Goal: Transaction & Acquisition: Purchase product/service

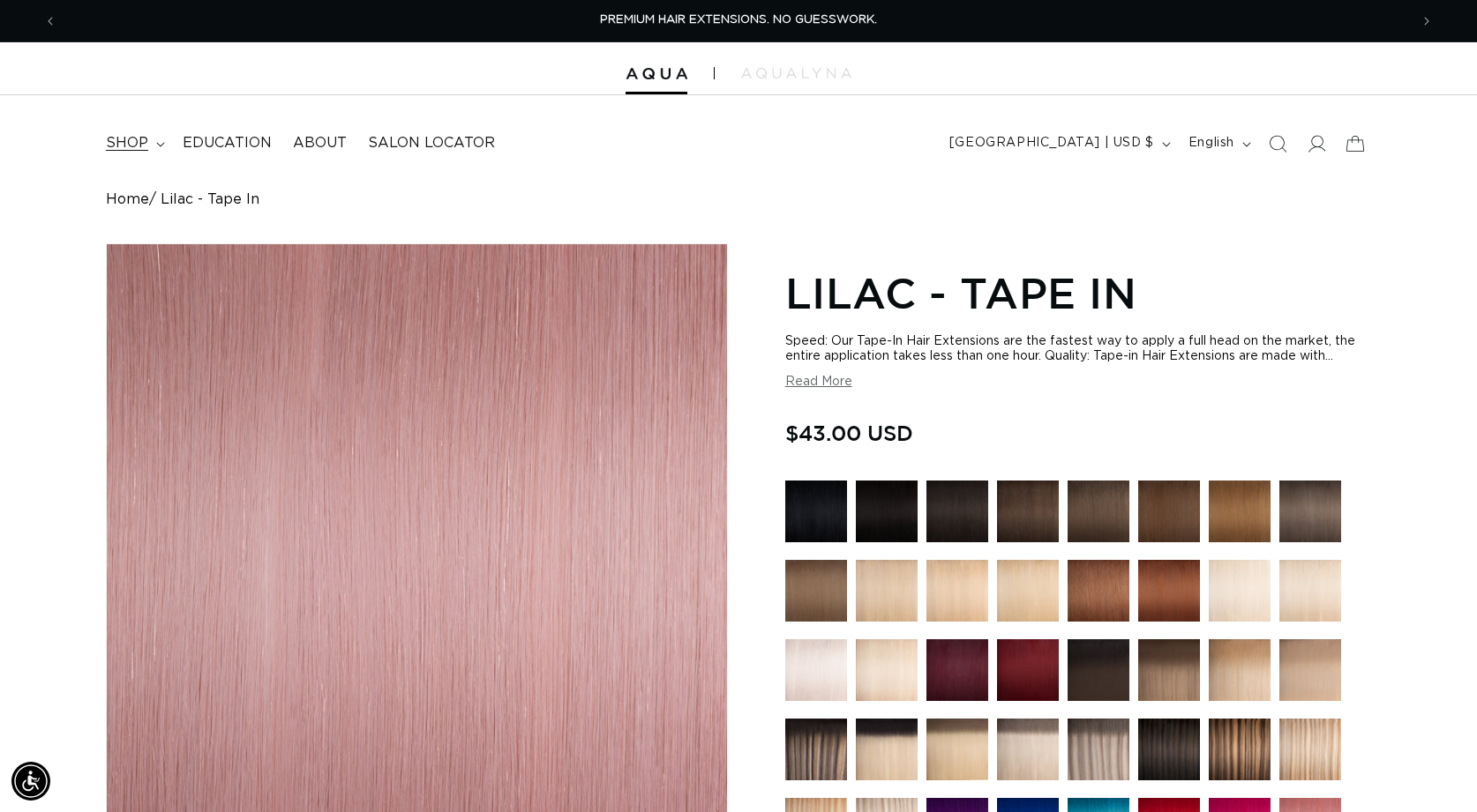
click at [156, 146] on icon at bounding box center [160, 144] width 9 height 5
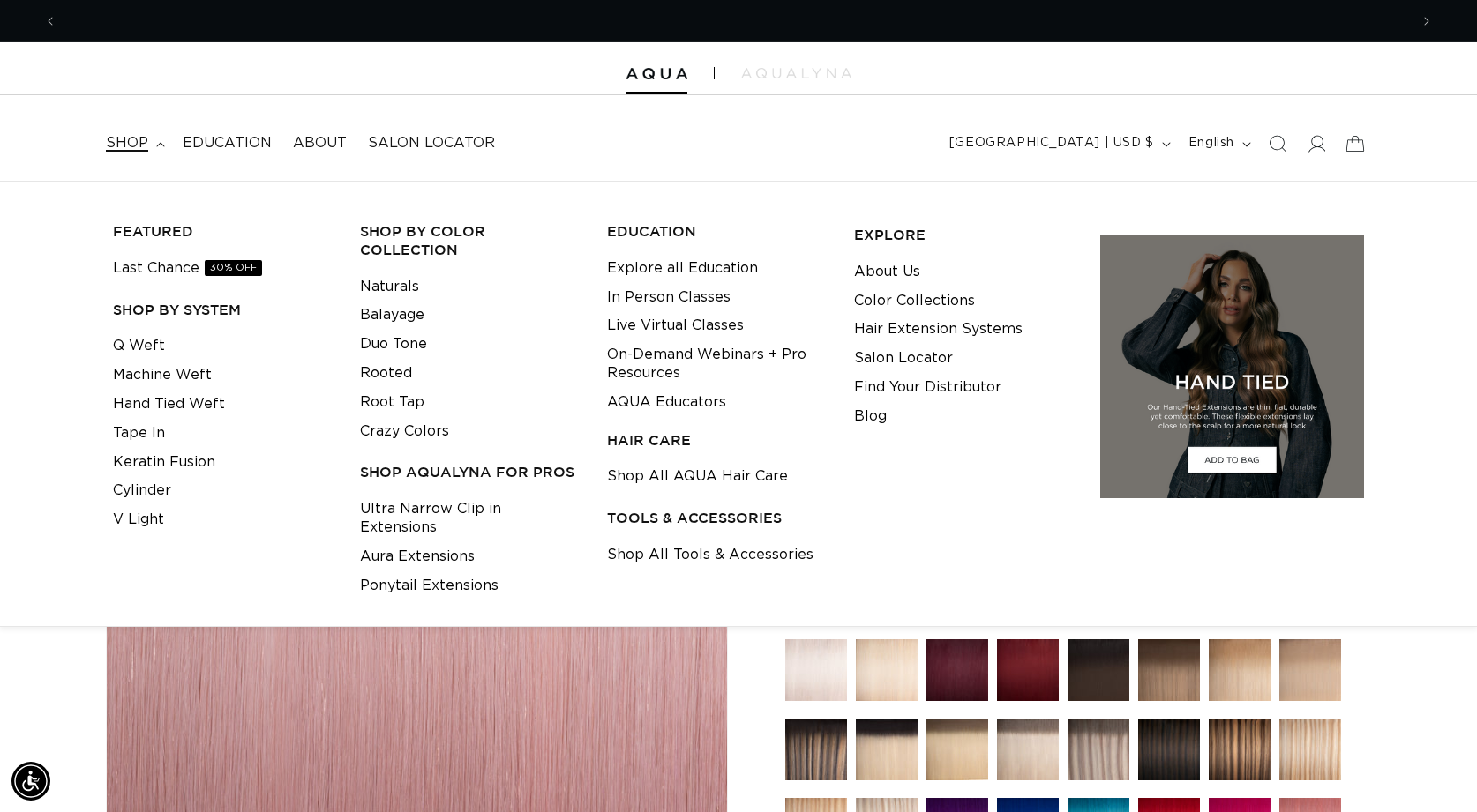
scroll to position [0, 1352]
click at [661, 550] on link "Shop All Tools & Accessories" at bounding box center [710, 554] width 207 height 29
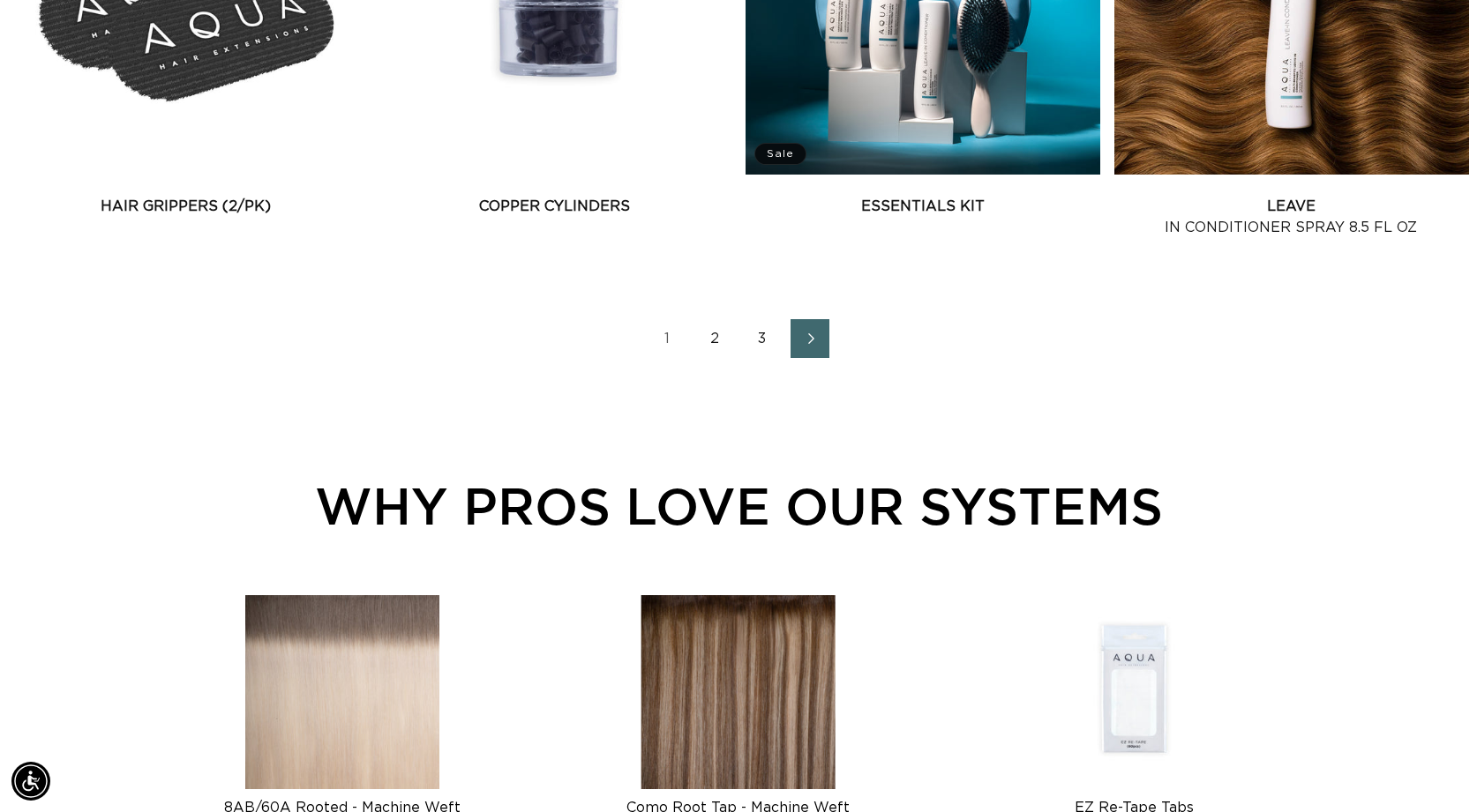
scroll to position [2641, 0]
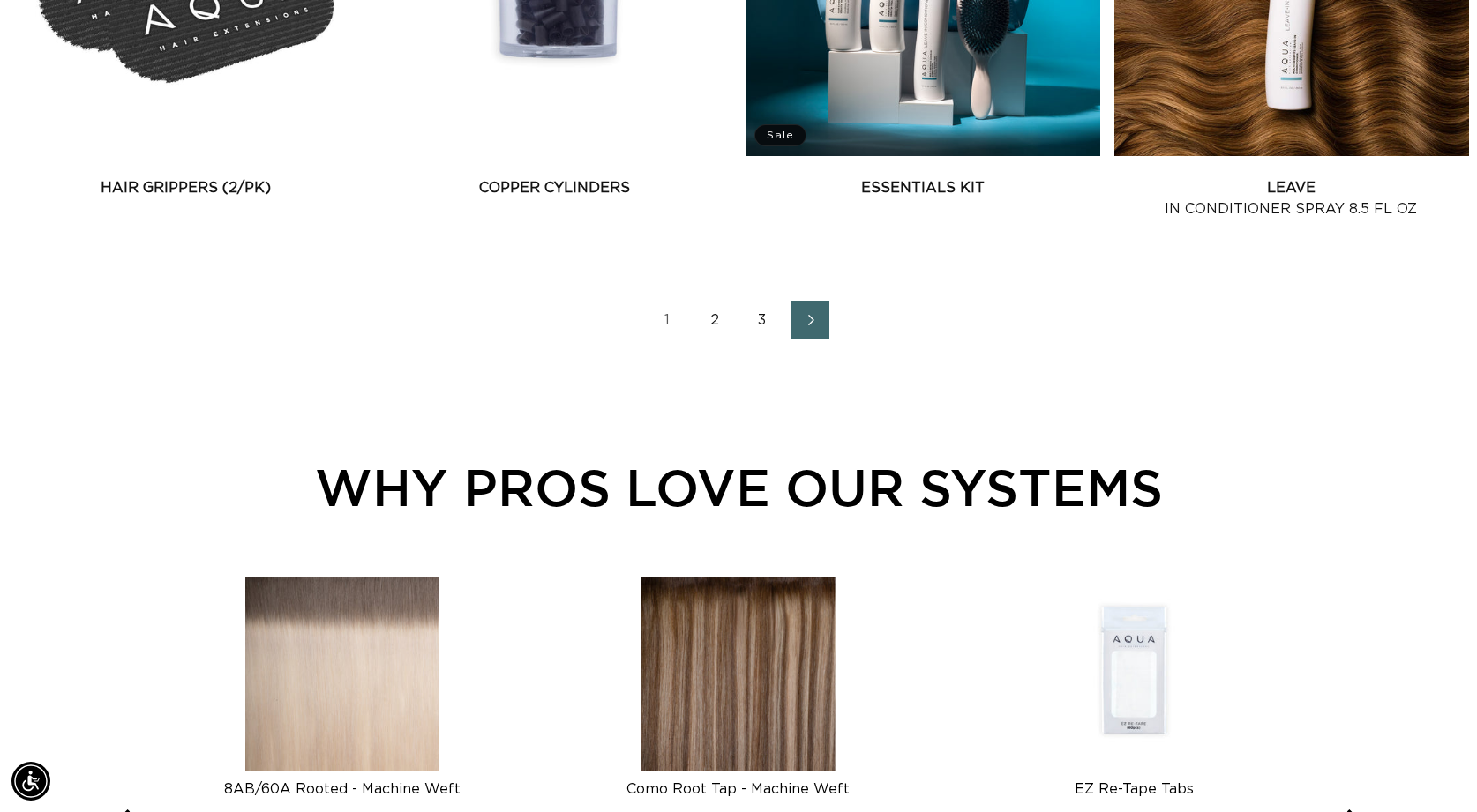
click at [716, 317] on link "2" at bounding box center [714, 320] width 39 height 39
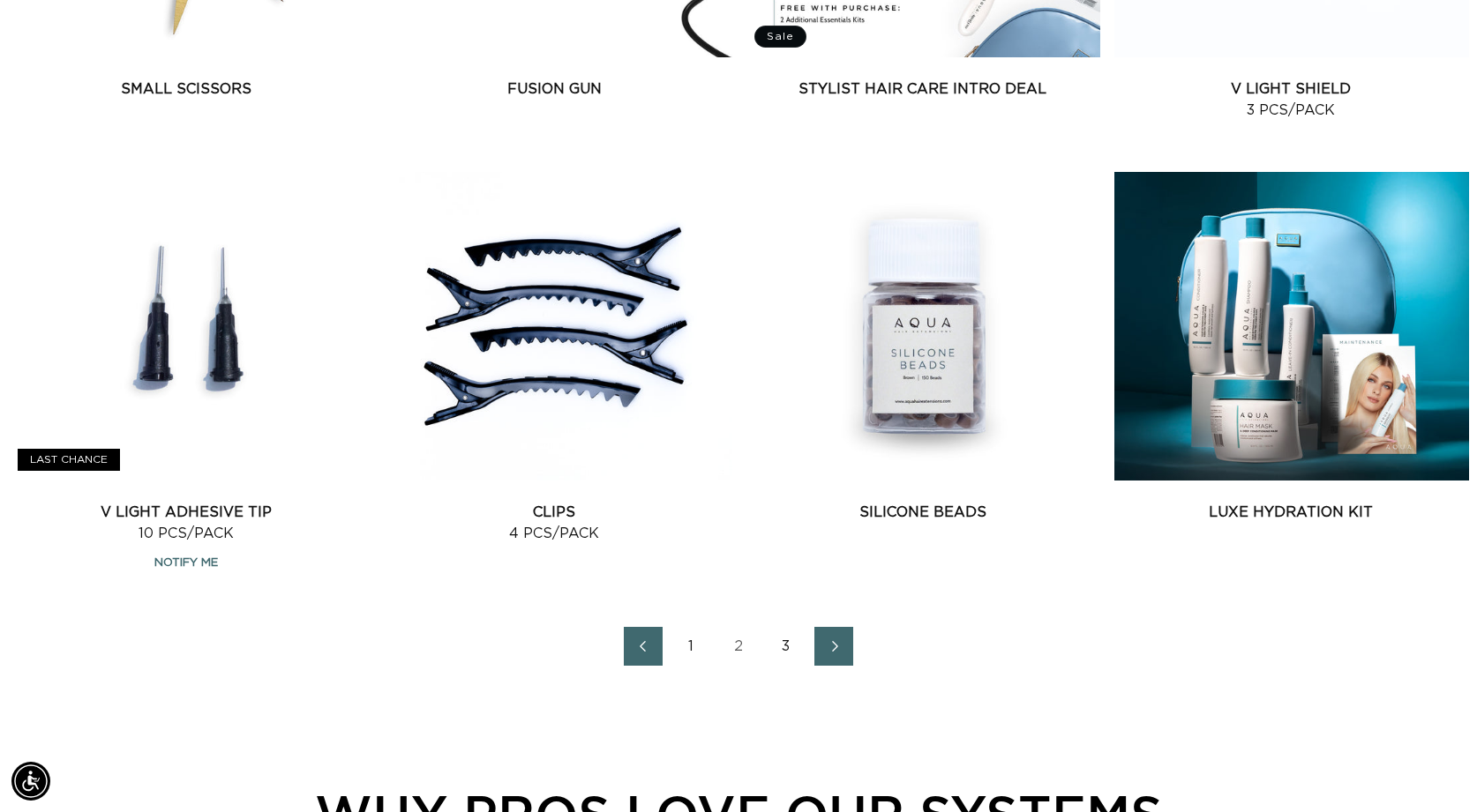
scroll to position [0, 2703]
click at [791, 648] on link "3" at bounding box center [786, 645] width 39 height 39
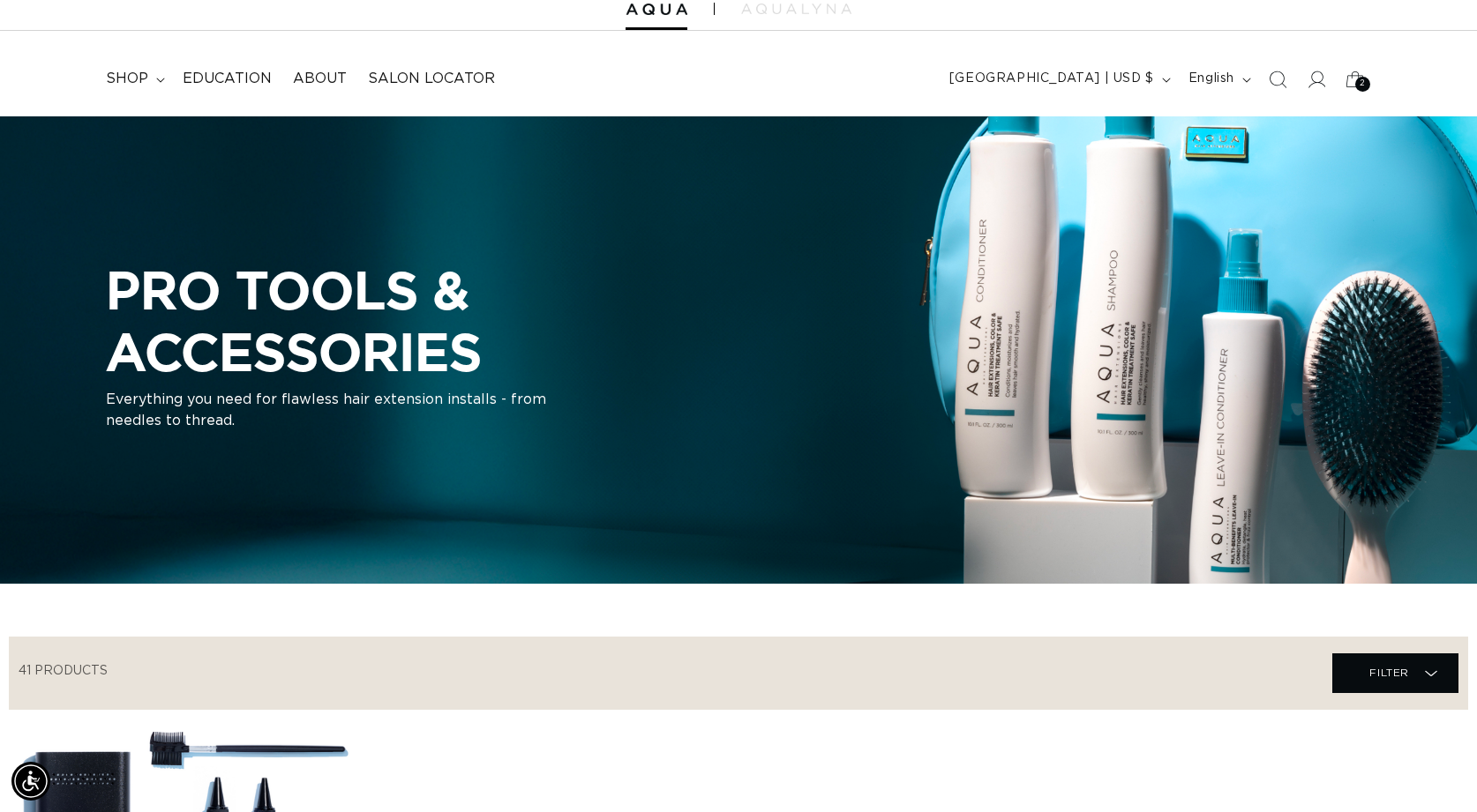
scroll to position [0, 2703]
click at [1348, 79] on icon at bounding box center [1355, 79] width 42 height 42
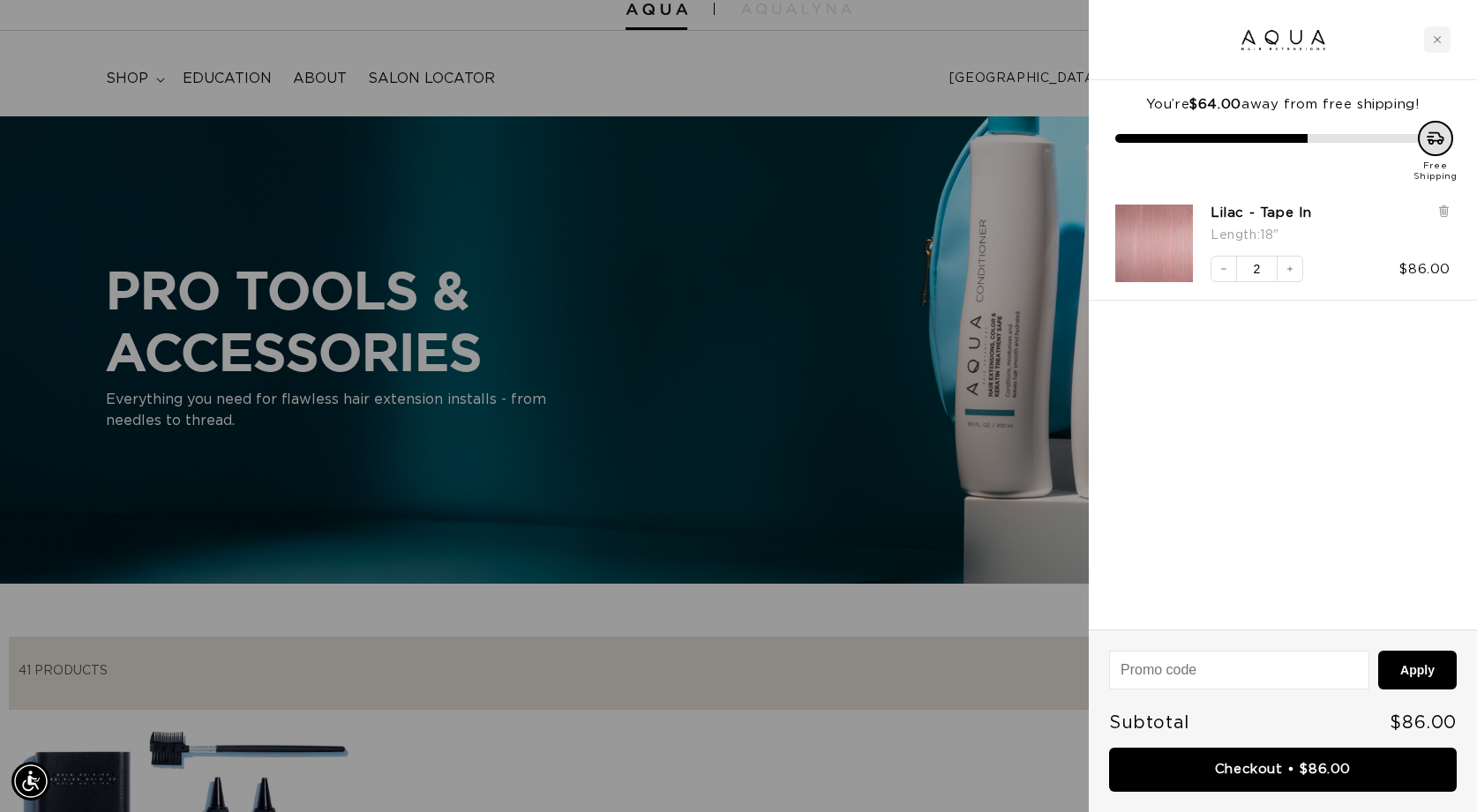
scroll to position [0, 0]
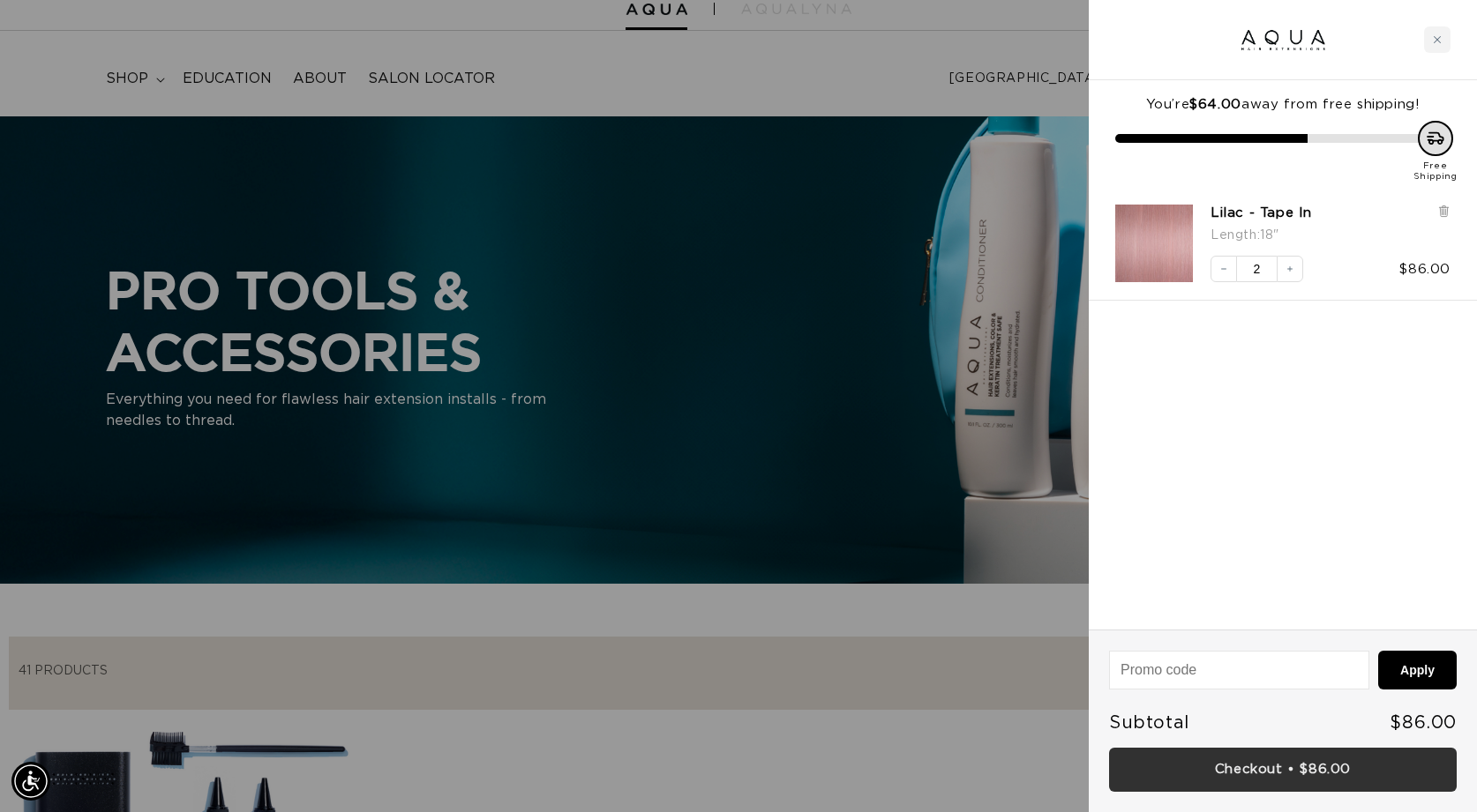
click at [1258, 769] on link "Checkout • $86.00" at bounding box center [1282, 769] width 348 height 45
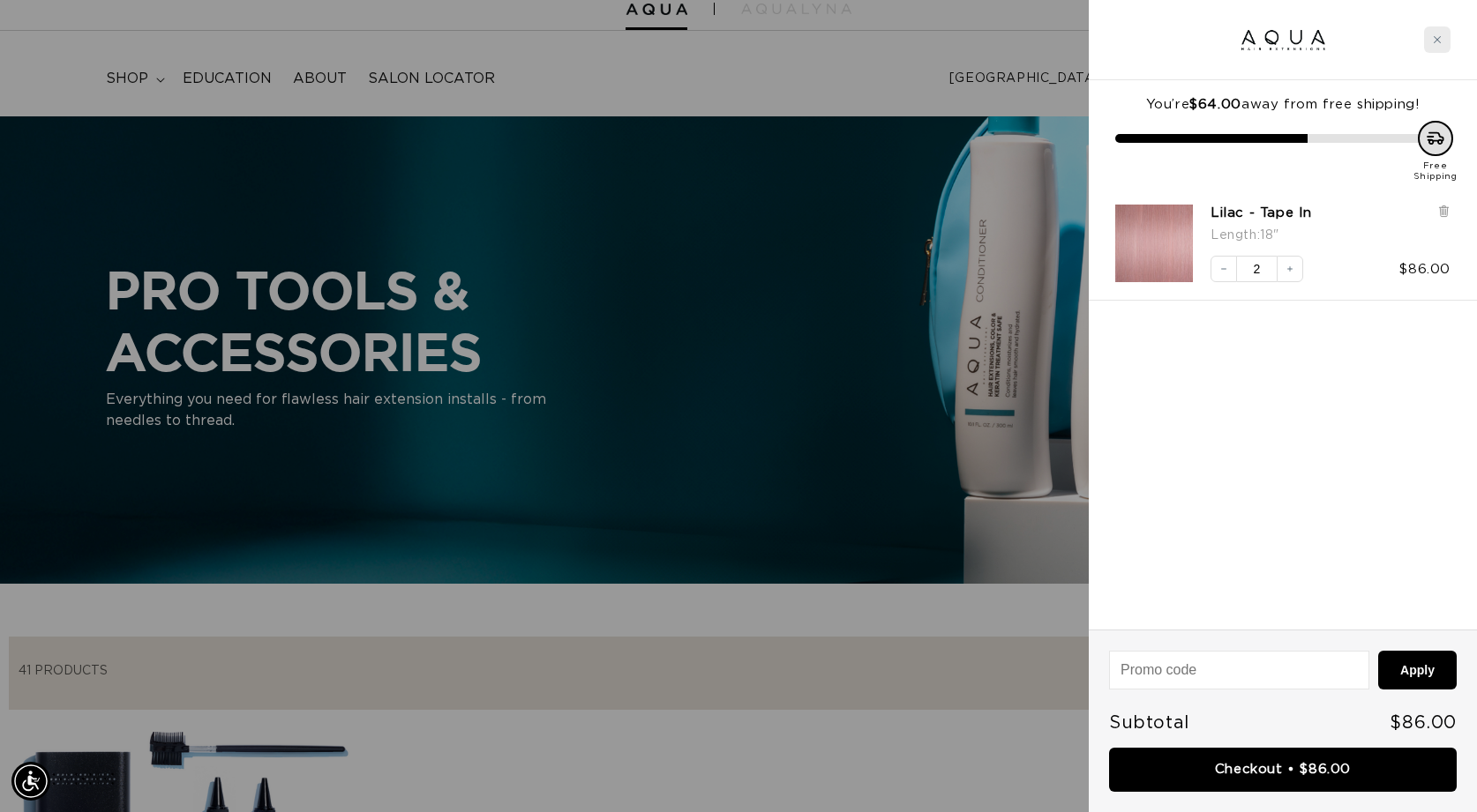
scroll to position [0, 2703]
click at [1438, 41] on icon "Close cart" at bounding box center [1436, 39] width 7 height 7
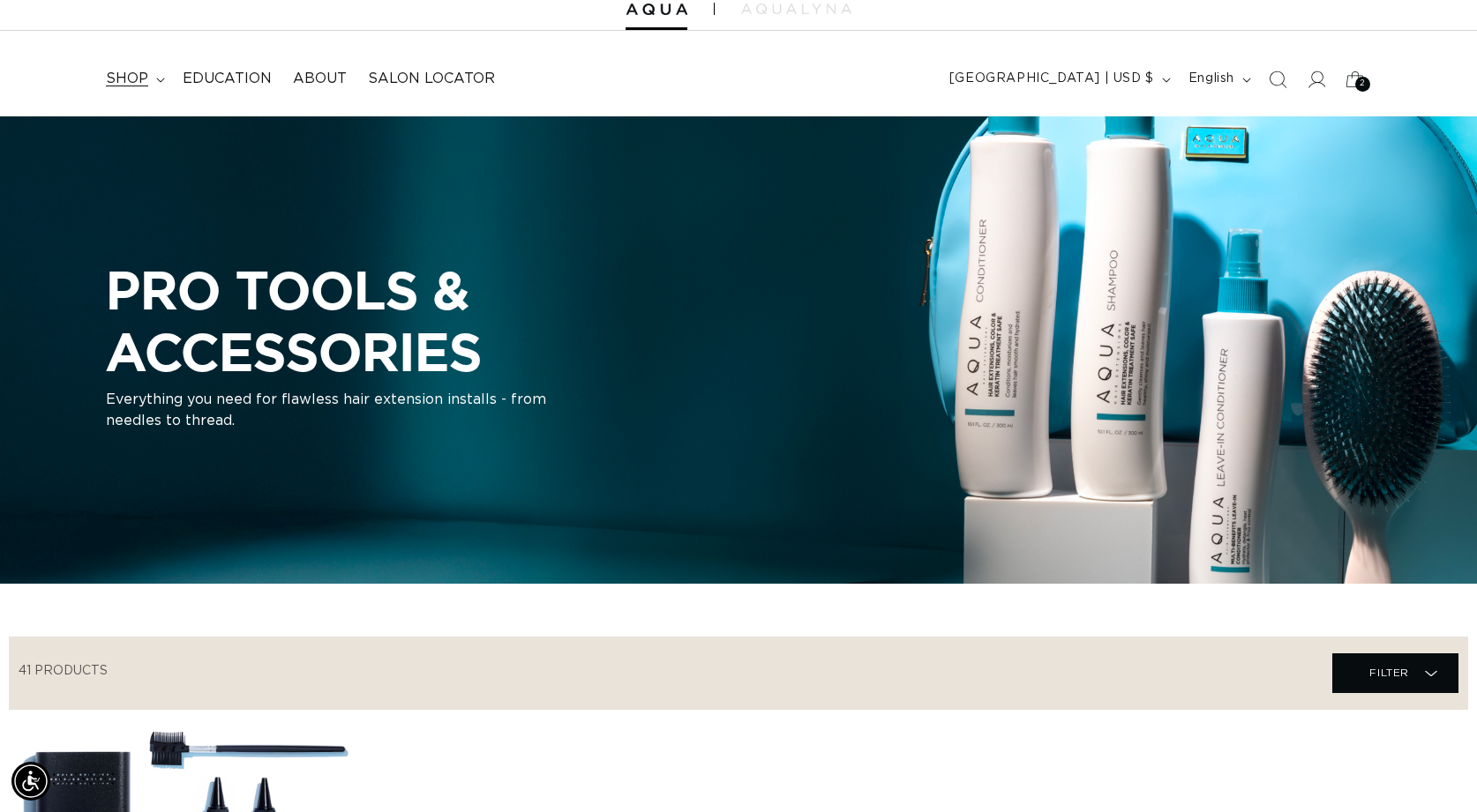
click at [156, 78] on icon at bounding box center [160, 79] width 9 height 5
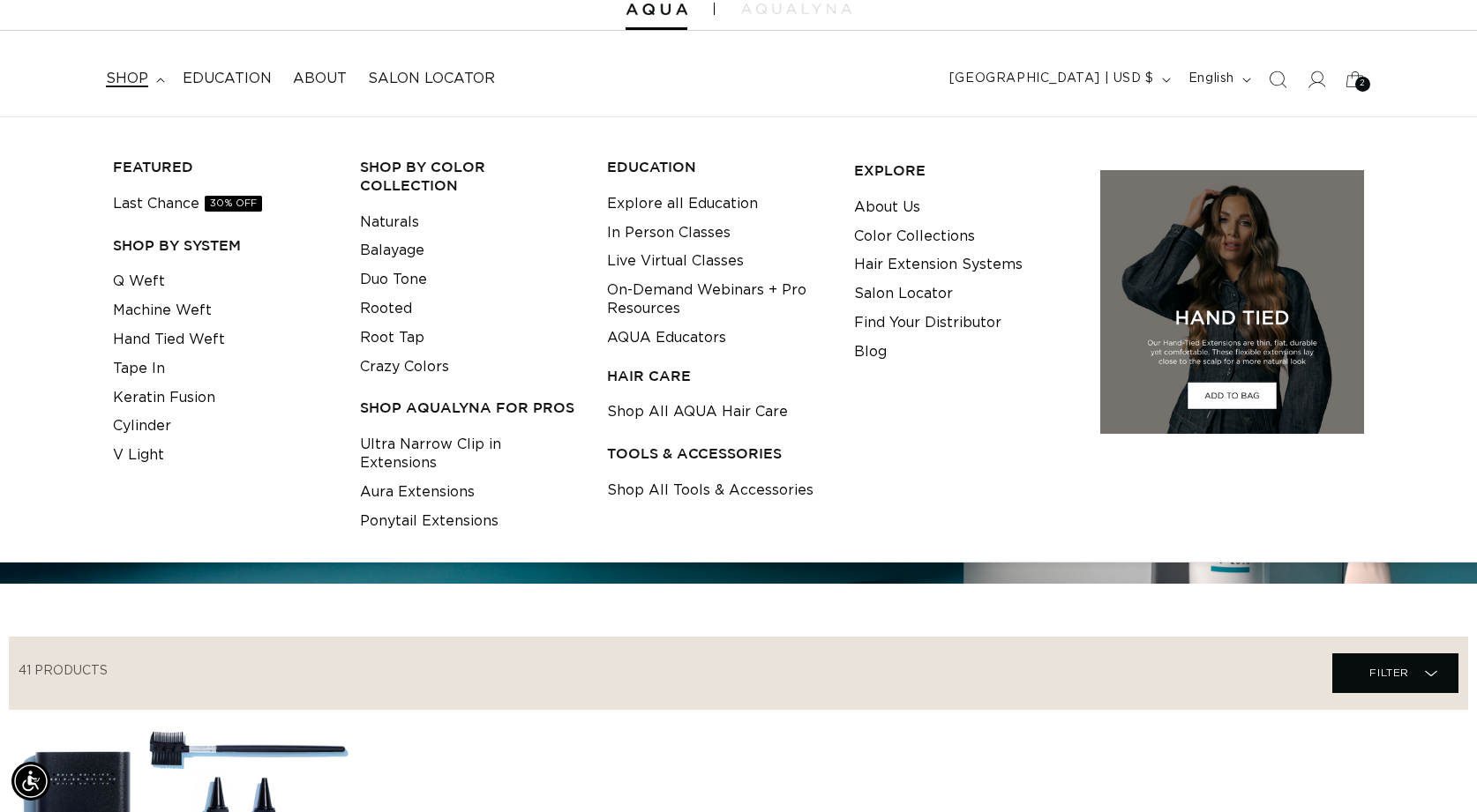
scroll to position [0, 0]
click at [130, 366] on link "Tape In" at bounding box center [139, 368] width 52 height 29
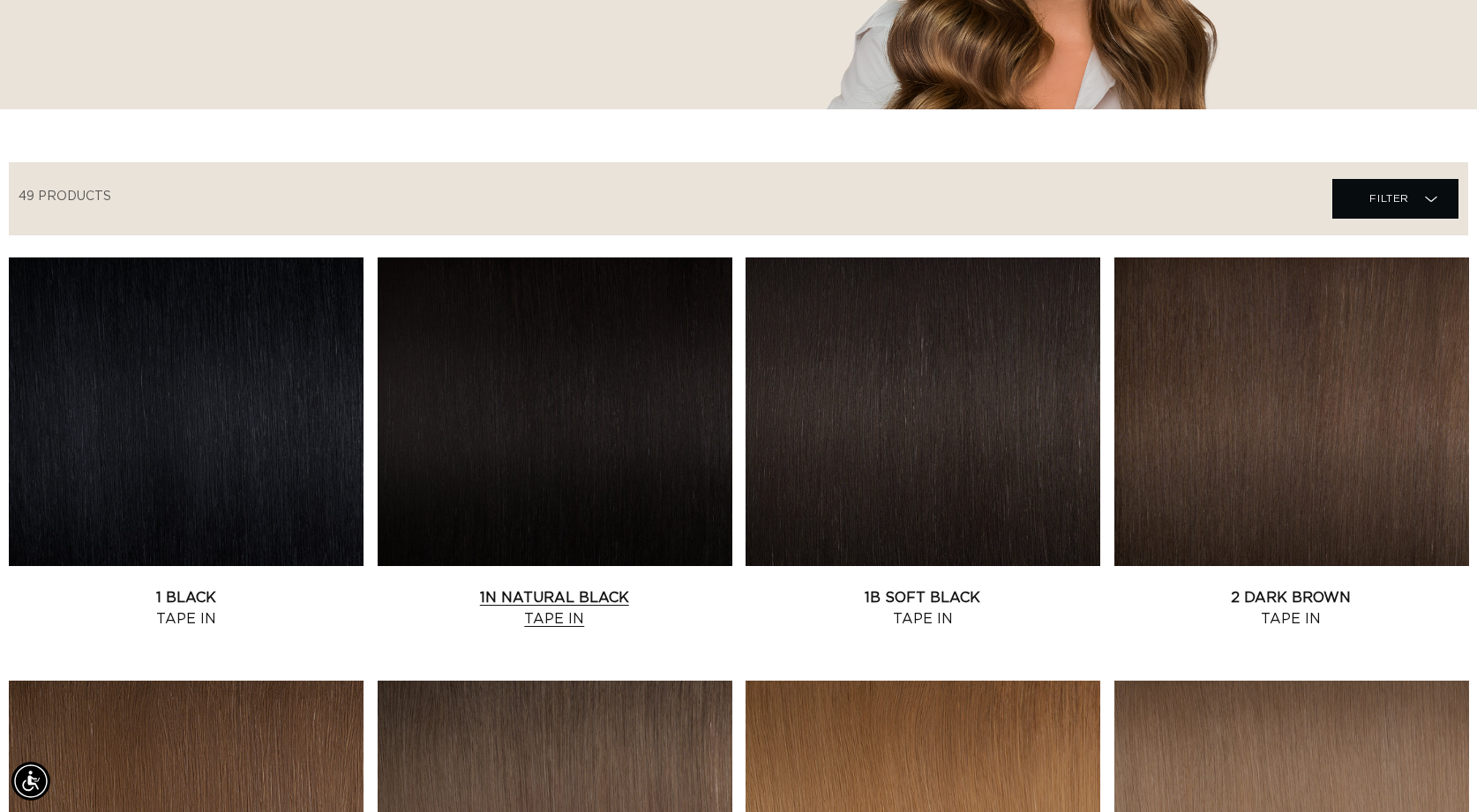
scroll to position [0, 2703]
click at [1136, 588] on link "2 Dark Brown Tape In" at bounding box center [1291, 609] width 355 height 43
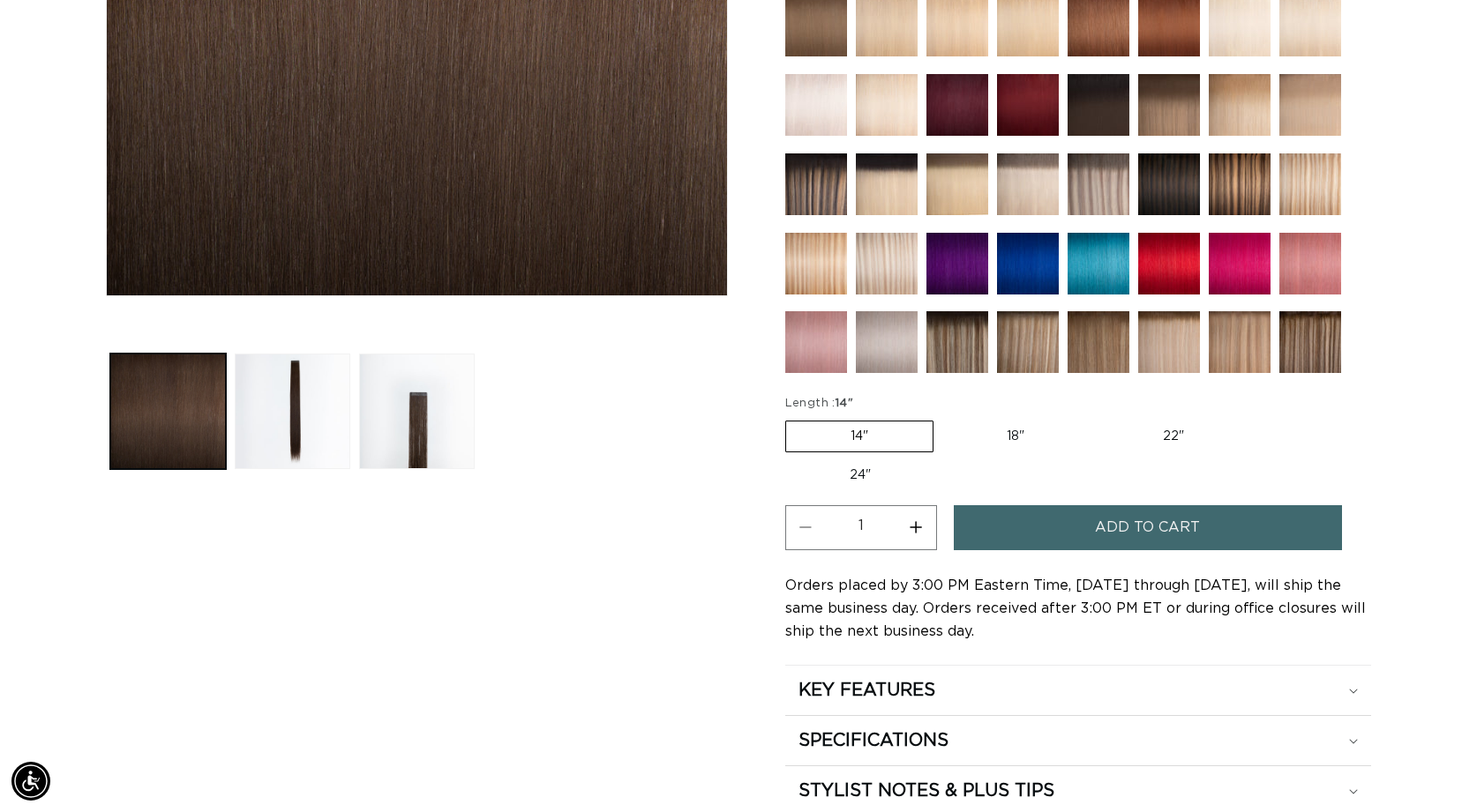
scroll to position [0, 2703]
click at [1017, 430] on label "18" Variant sold out or unavailable" at bounding box center [1015, 437] width 146 height 30
click at [943, 418] on input "18" Variant sold out or unavailable" at bounding box center [943, 417] width 1 height 1
radio input "true"
click at [849, 431] on label "14" Variant sold out or unavailable" at bounding box center [857, 437] width 146 height 30
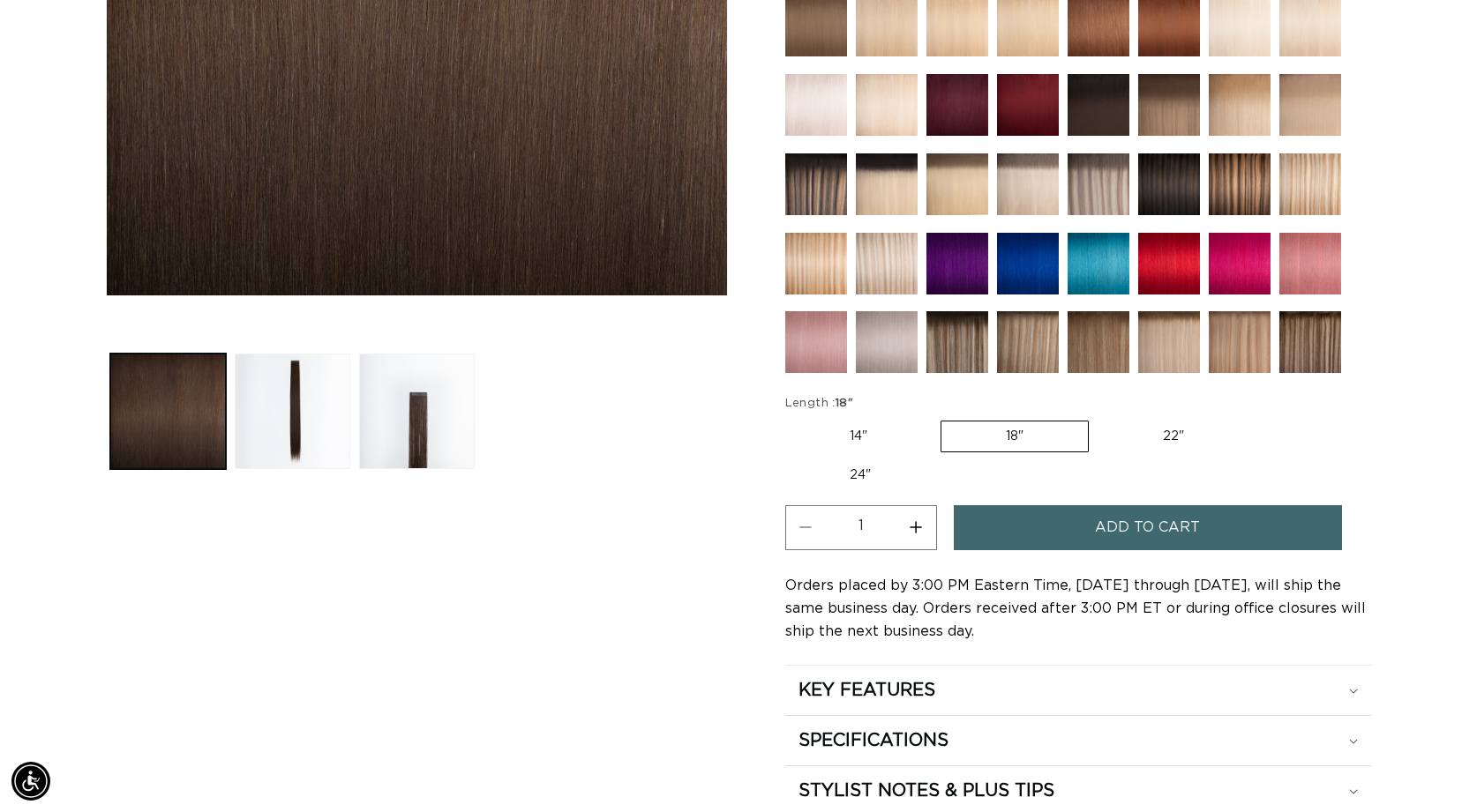
click at [791, 418] on input "14" Variant sold out or unavailable" at bounding box center [790, 417] width 1 height 1
radio input "true"
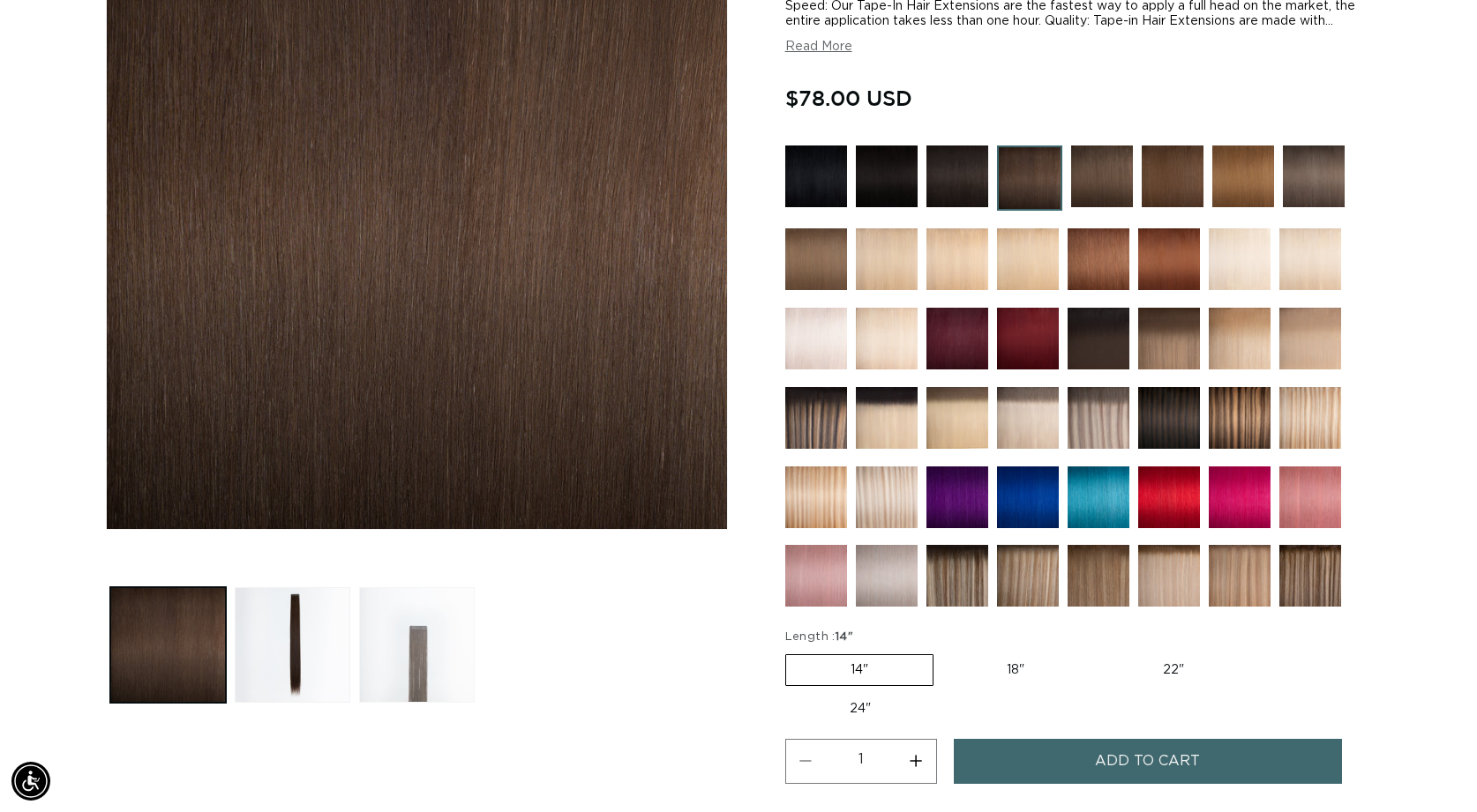
click at [428, 636] on button "Load image 3 in gallery view" at bounding box center [416, 645] width 115 height 115
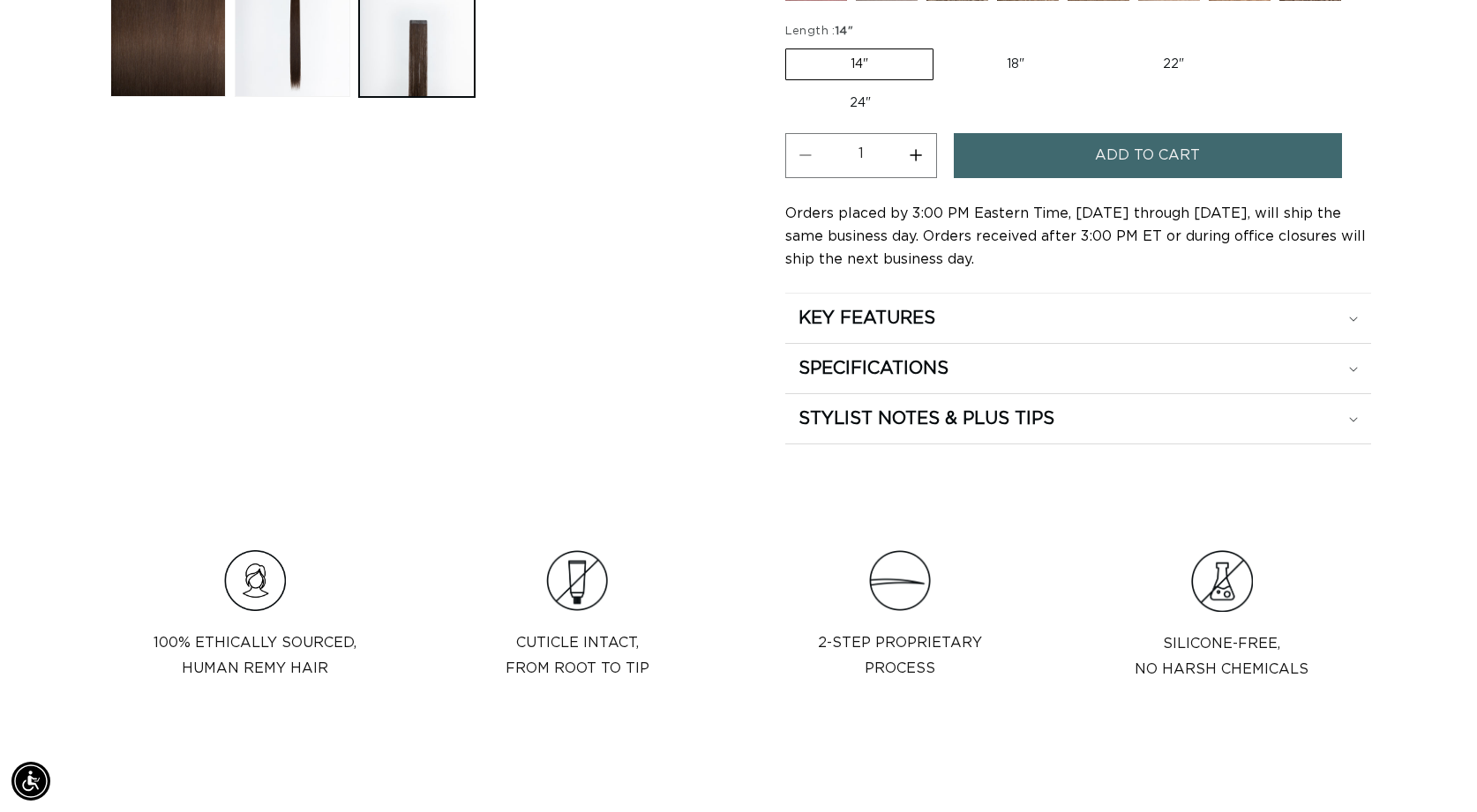
scroll to position [950, 0]
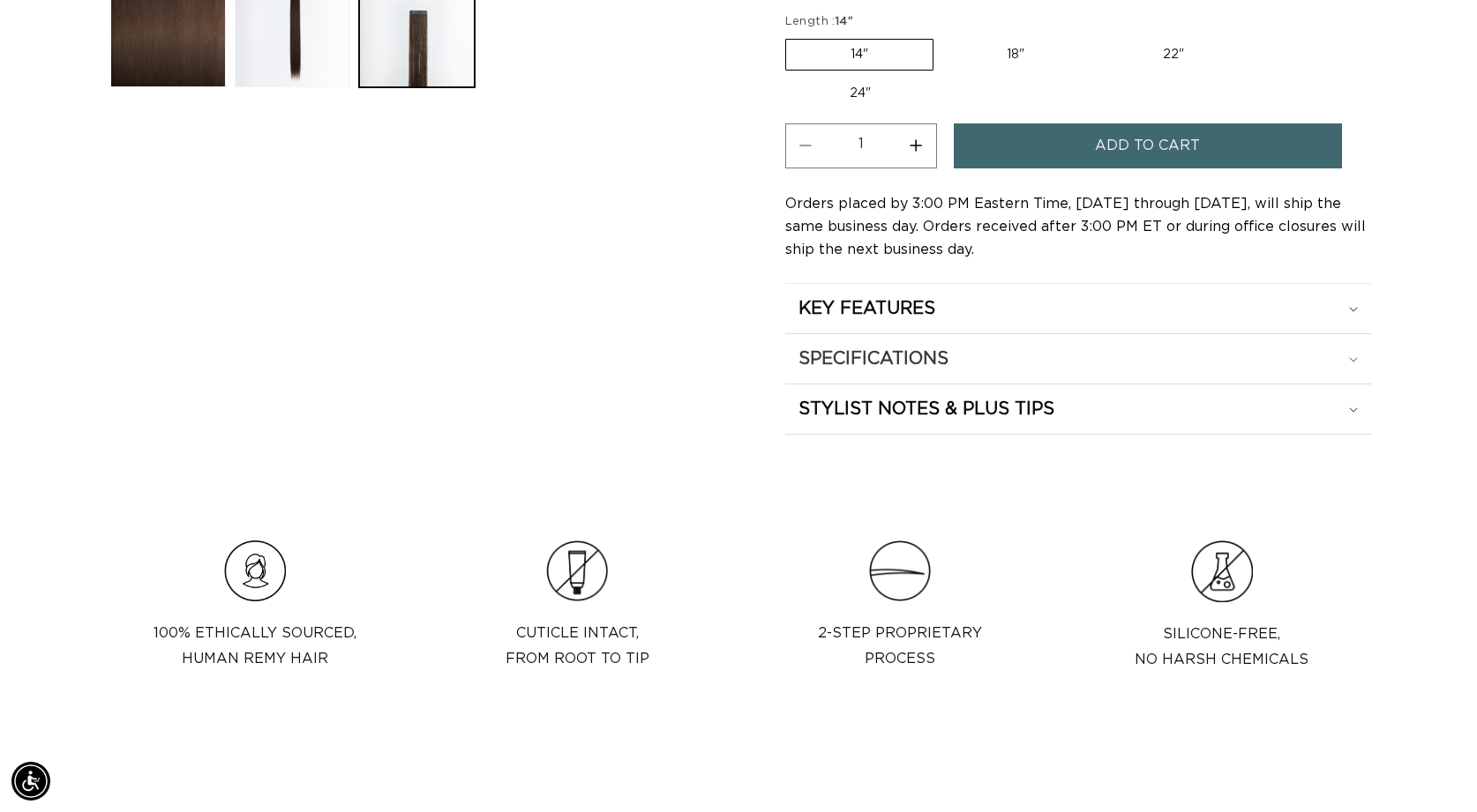
click at [871, 360] on h2 "SPECIFICATIONS" at bounding box center [873, 358] width 150 height 23
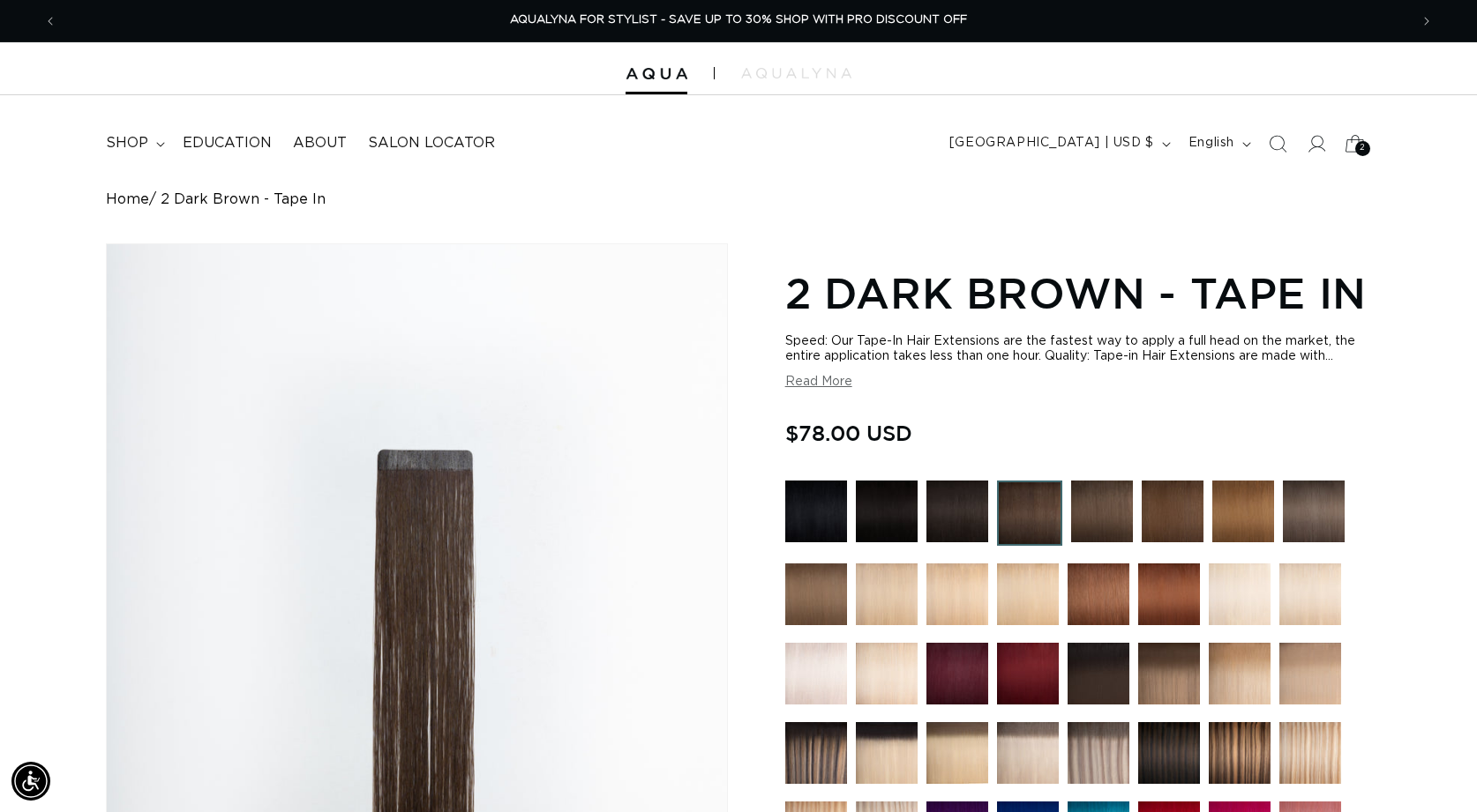
scroll to position [0, 0]
click at [1353, 145] on icon at bounding box center [1355, 143] width 42 height 42
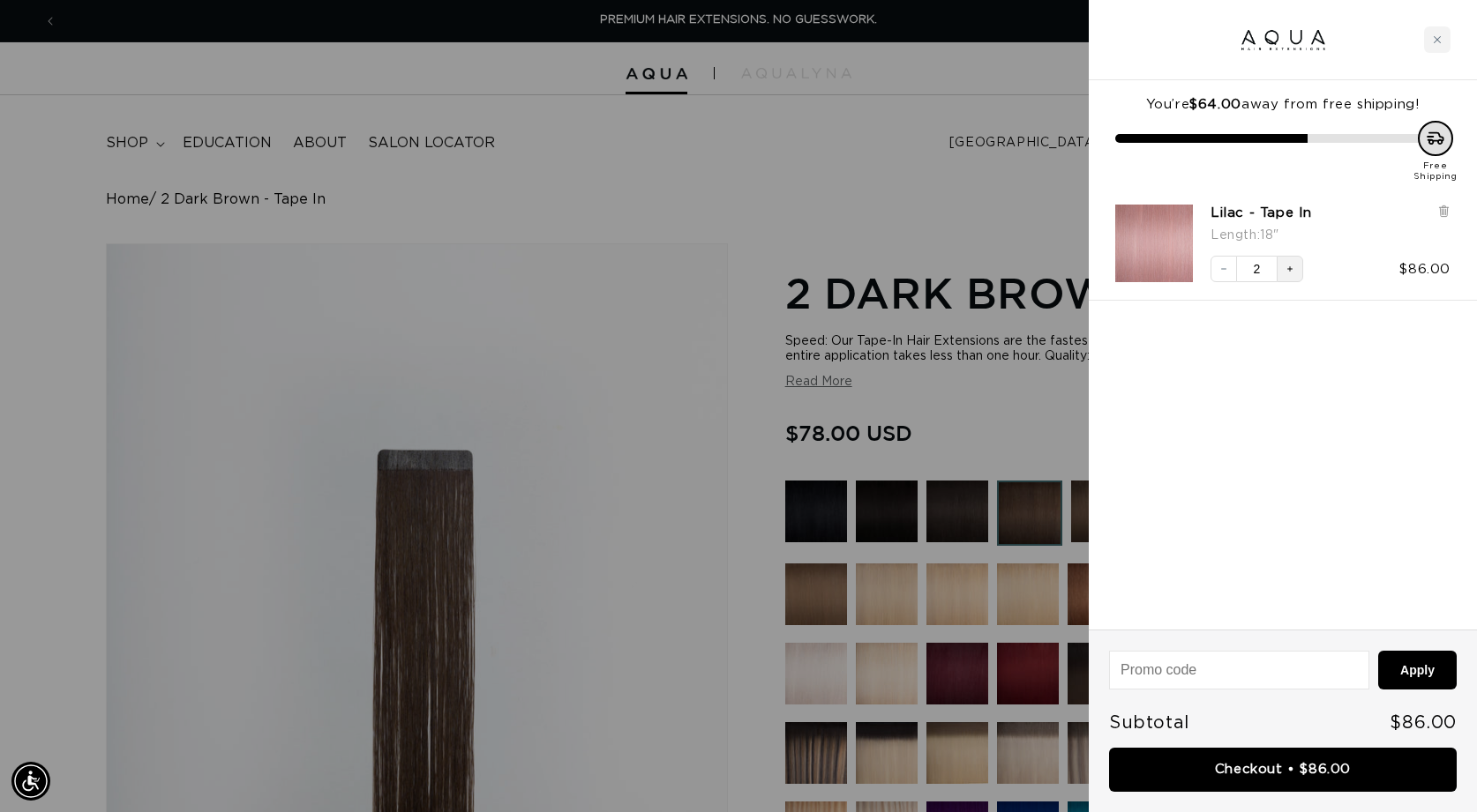
click at [1292, 269] on icon "Increase quantity" at bounding box center [1289, 269] width 11 height 11
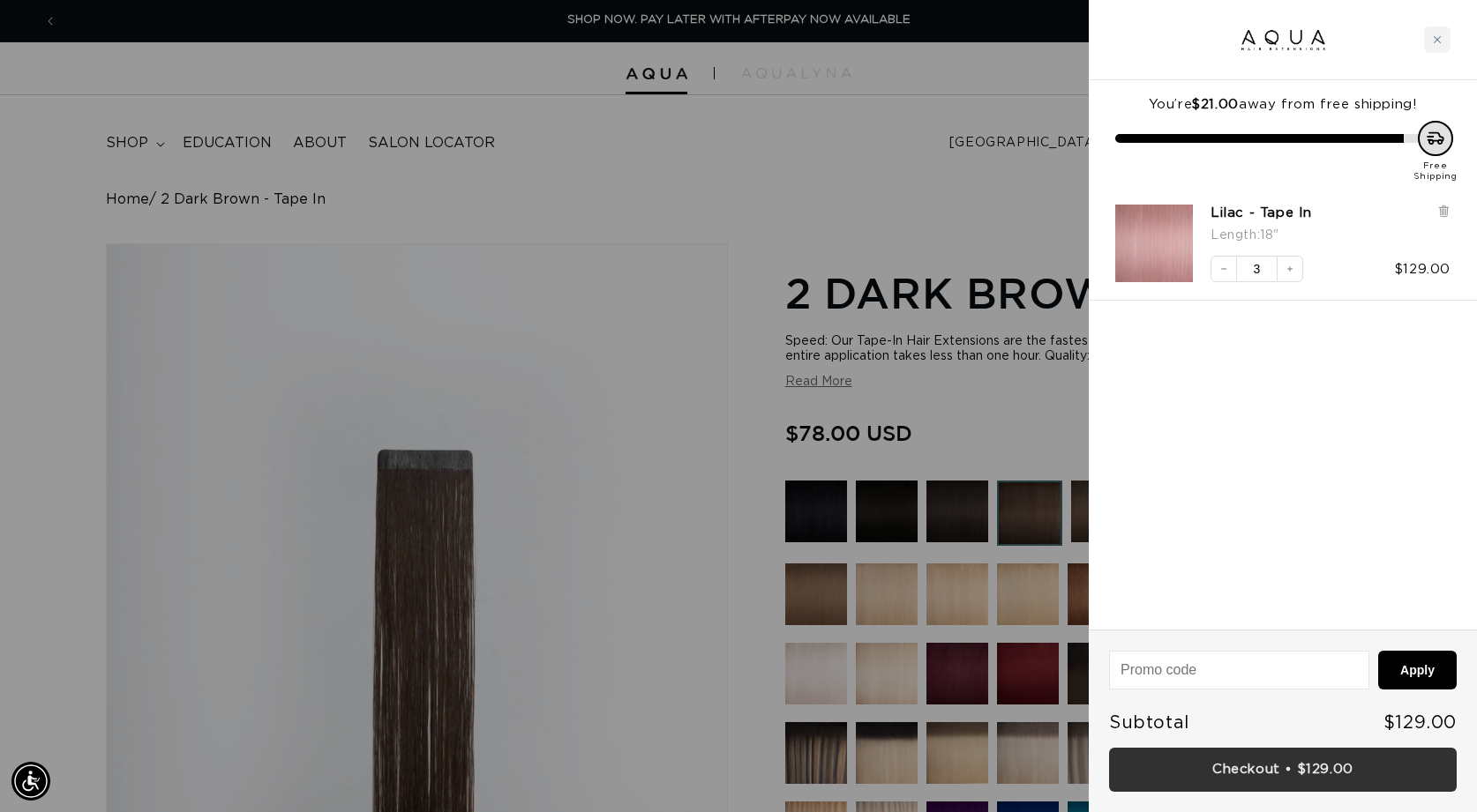
click at [1353, 776] on link "Checkout • $129.00" at bounding box center [1282, 769] width 348 height 45
